Goal: Find specific page/section: Find specific page/section

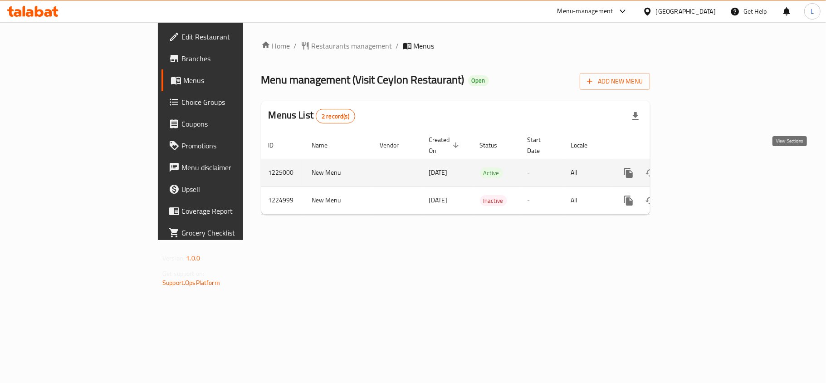
click at [698, 169] on icon "enhanced table" at bounding box center [694, 173] width 8 height 8
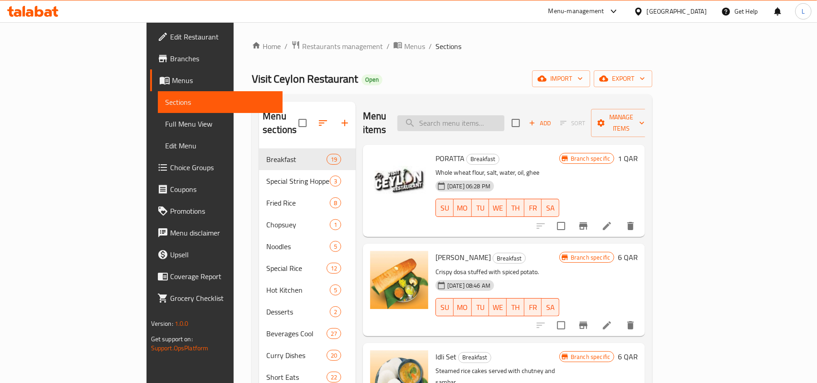
click at [492, 115] on input "search" at bounding box center [450, 123] width 107 height 16
paste input "Beef Noodles"
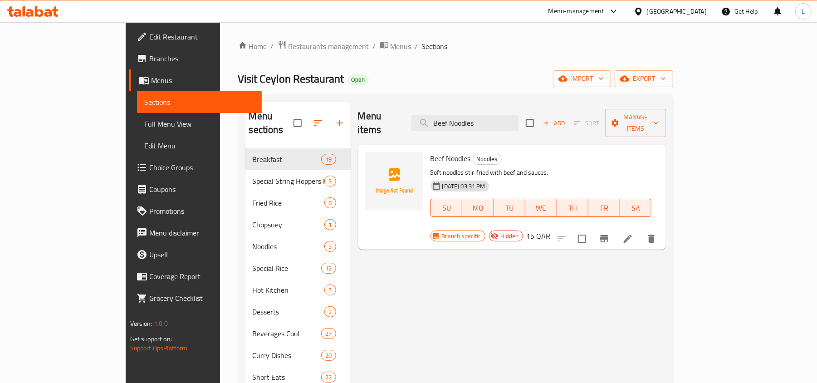
drag, startPoint x: 520, startPoint y: 120, endPoint x: 273, endPoint y: 138, distance: 248.2
click at [274, 138] on div "Menu sections Breakfast 19 Special String Hoppers Koththu 3 Fried Rice 8 Chopsu…" at bounding box center [455, 312] width 421 height 420
paste input "Chicken"
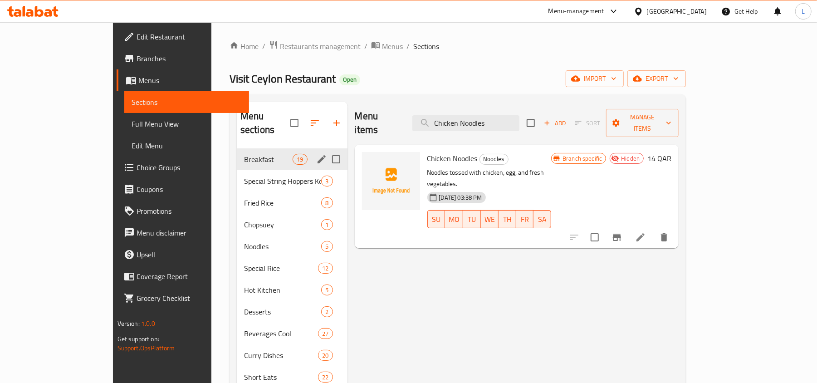
paste input "[PERSON_NAME]"
drag, startPoint x: 532, startPoint y: 123, endPoint x: 224, endPoint y: 146, distance: 309.1
click at [237, 146] on div "Menu sections Breakfast 19 Special String Hoppers Koththu 3 Fried Rice 8 Chopsu…" at bounding box center [458, 312] width 442 height 420
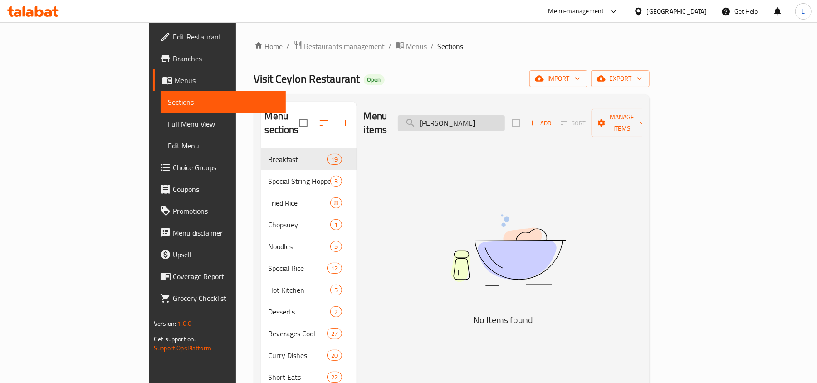
click at [505, 121] on input "[PERSON_NAME]" at bounding box center [451, 123] width 107 height 16
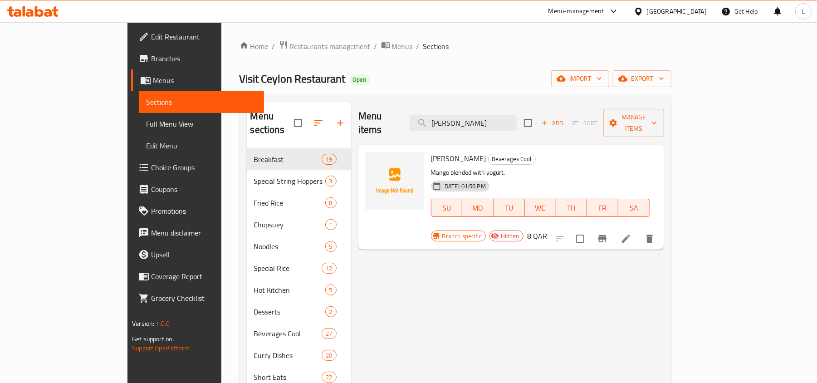
drag, startPoint x: 519, startPoint y: 118, endPoint x: 360, endPoint y: 134, distance: 160.4
click at [361, 134] on div "Menu items Mango Lassi Add Sort Manage items Mango Lassi Beverages Cool Mango b…" at bounding box center [507, 312] width 313 height 420
paste input "Ginger Beer"
drag, startPoint x: 525, startPoint y: 115, endPoint x: 376, endPoint y: 113, distance: 148.3
click at [376, 113] on div "Menu items Ginger Beer Add Sort Manage items" at bounding box center [511, 123] width 306 height 43
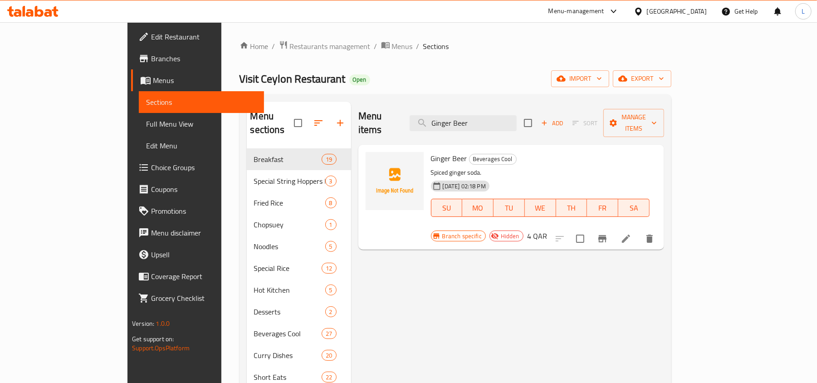
paste input "Mountain Dew Family Pack"
click at [516, 124] on input "Mountain Dew Family Pack" at bounding box center [462, 123] width 107 height 16
paste input "Pepsi Family Pack"
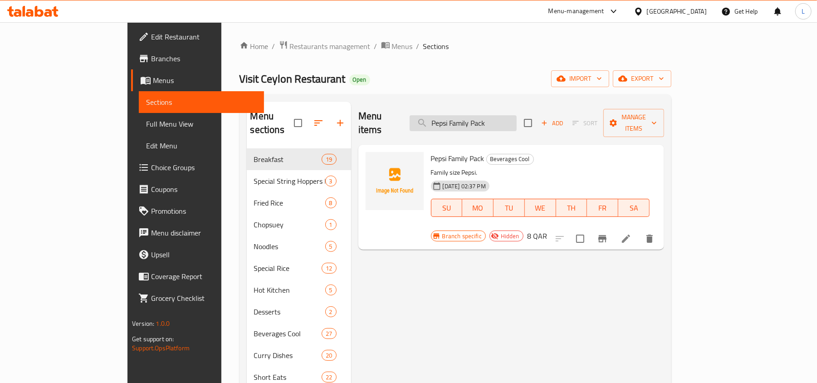
click at [510, 121] on input "Pepsi Family Pack" at bounding box center [462, 123] width 107 height 16
paste input "olphin Koththu Chicken"
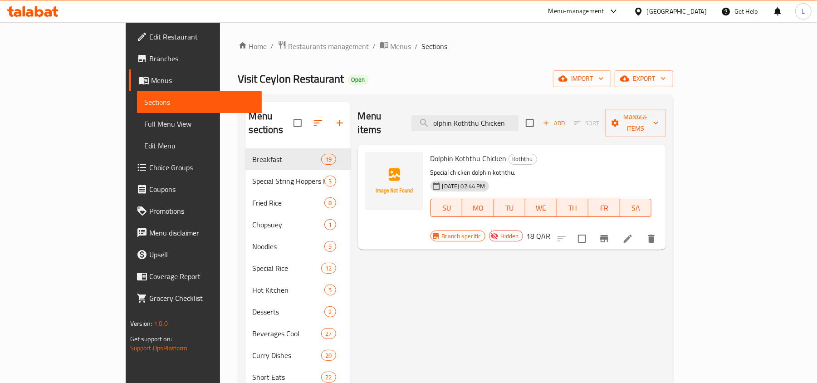
drag, startPoint x: 547, startPoint y: 116, endPoint x: 352, endPoint y: 122, distance: 194.6
click at [358, 122] on div "Menu items olphin Koththu Chicken Add Sort Manage items" at bounding box center [512, 123] width 308 height 43
paste input "Brain Devilled"
type input "Brain Devilled"
click at [144, 118] on span "Full Menu View" at bounding box center [199, 123] width 111 height 11
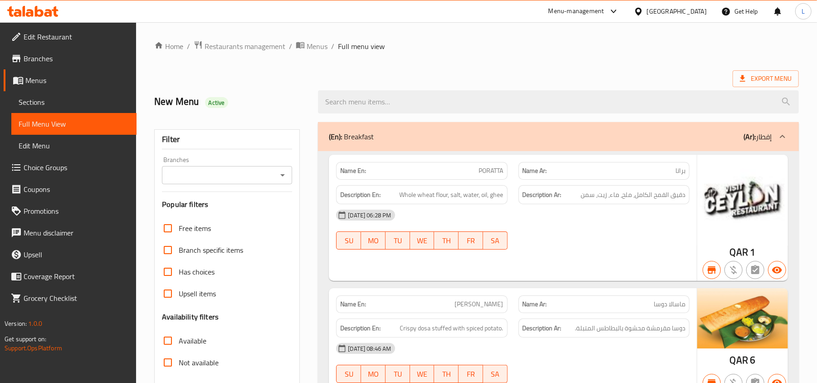
click at [75, 37] on span "Edit Restaurant" at bounding box center [77, 36] width 106 height 11
